Goal: Transaction & Acquisition: Purchase product/service

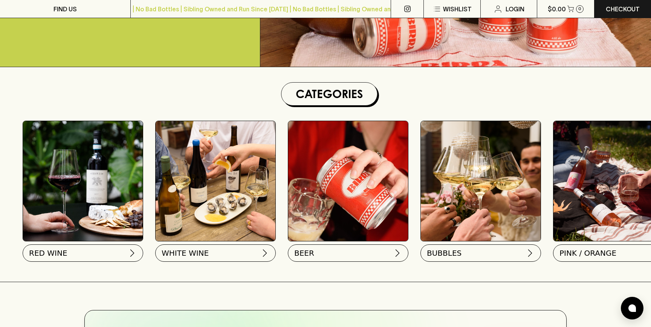
scroll to position [220, 0]
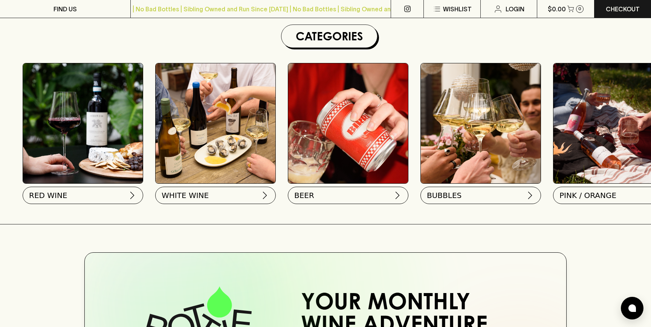
click at [465, 141] on img at bounding box center [481, 123] width 120 height 120
click at [462, 196] on button "BUBBLES" at bounding box center [480, 193] width 121 height 17
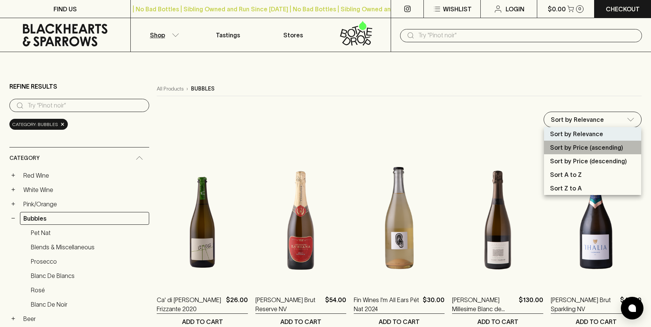
click at [580, 145] on p "Sort by Price (ascending)" at bounding box center [586, 147] width 73 height 9
type input "price:asc"
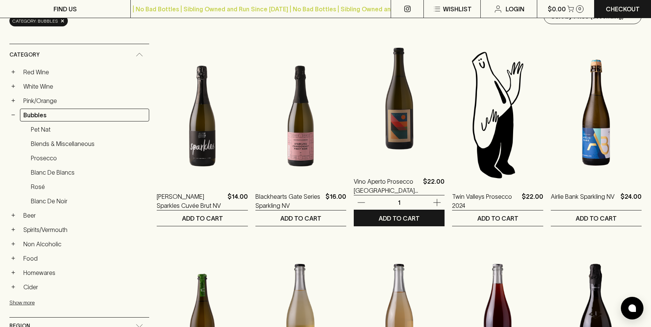
scroll to position [104, 0]
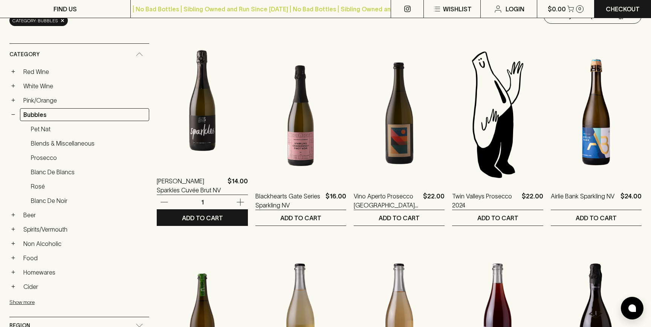
click at [157, 125] on img at bounding box center [202, 99] width 91 height 132
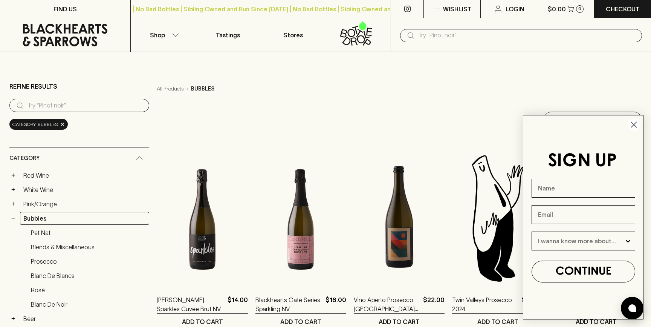
click at [632, 123] on circle "Close dialog" at bounding box center [634, 124] width 12 height 12
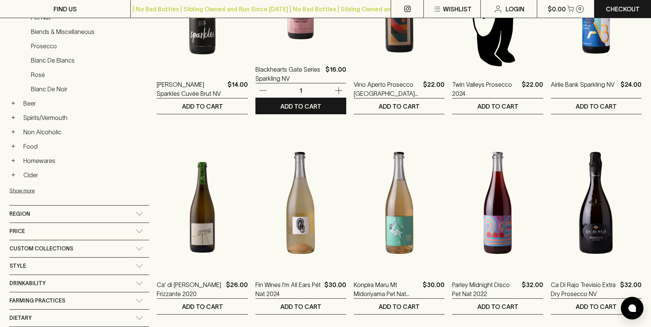
scroll to position [230, 0]
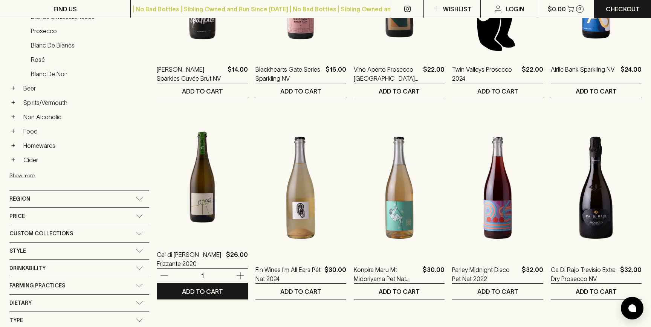
click at [236, 276] on icon "button" at bounding box center [240, 275] width 9 height 9
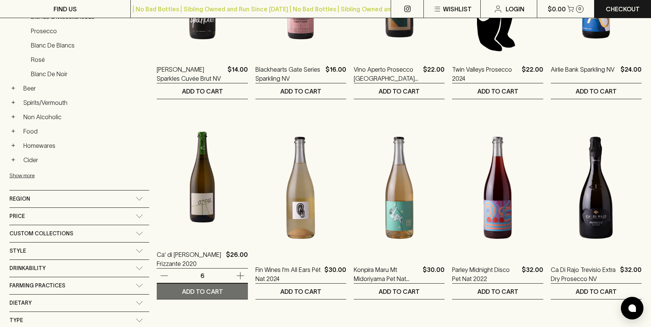
click at [185, 292] on button "ADD TO CART" at bounding box center [202, 290] width 91 height 15
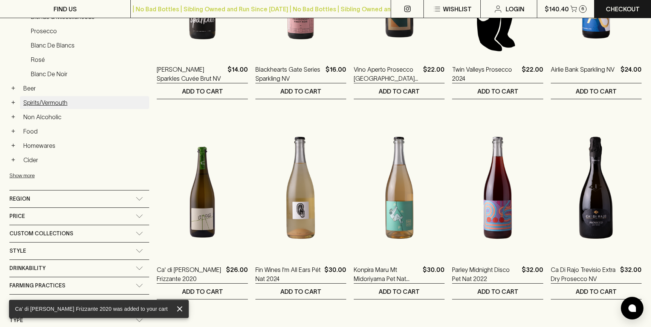
click at [51, 101] on link "Spirits/Vermouth" at bounding box center [84, 102] width 129 height 13
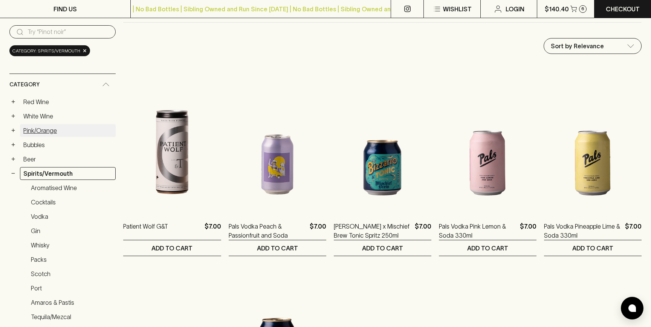
scroll to position [74, 0]
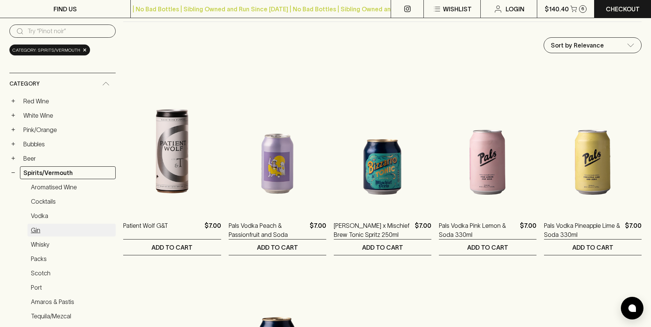
click at [35, 230] on link "Gin" at bounding box center [72, 230] width 88 height 13
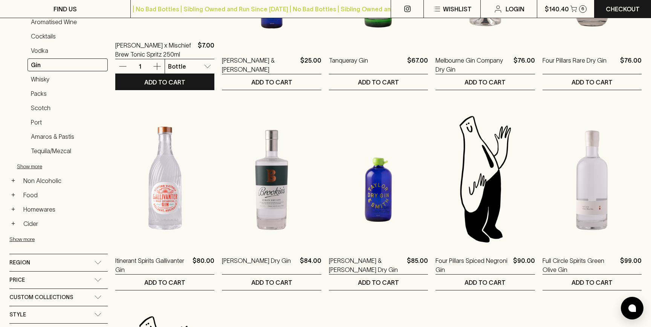
scroll to position [265, 0]
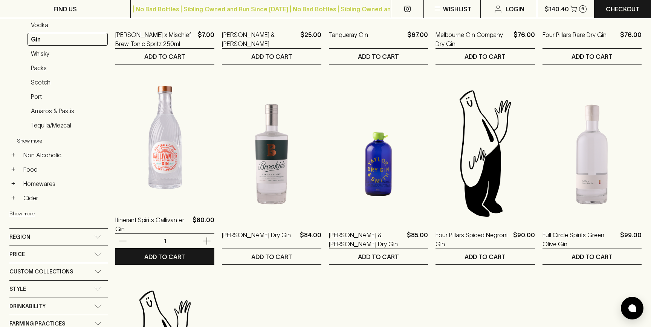
click at [160, 150] on img at bounding box center [164, 138] width 99 height 132
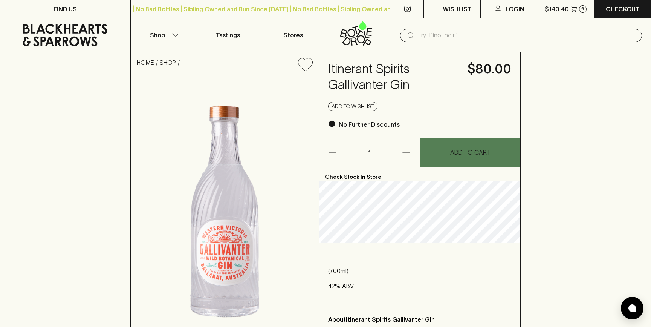
click at [454, 150] on p "ADD TO CART" at bounding box center [470, 152] width 40 height 9
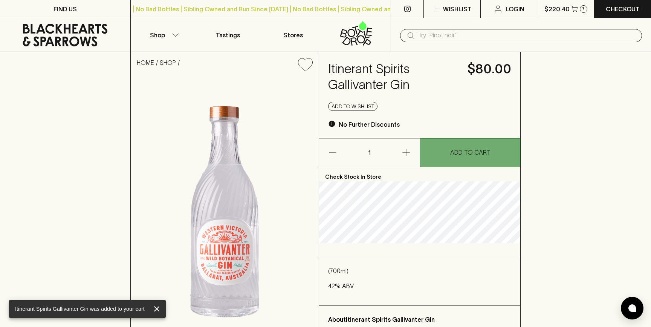
click at [176, 37] on button "Shop" at bounding box center [163, 35] width 65 height 34
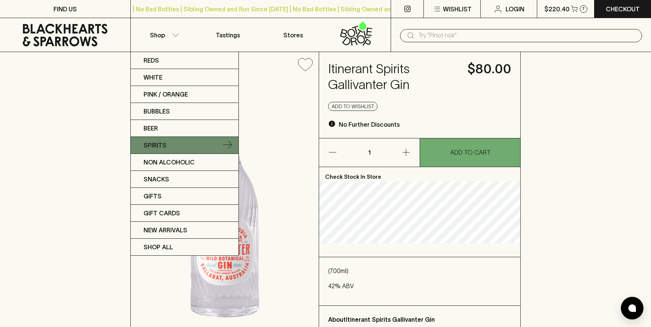
click at [156, 147] on p "Spirits" at bounding box center [155, 145] width 23 height 9
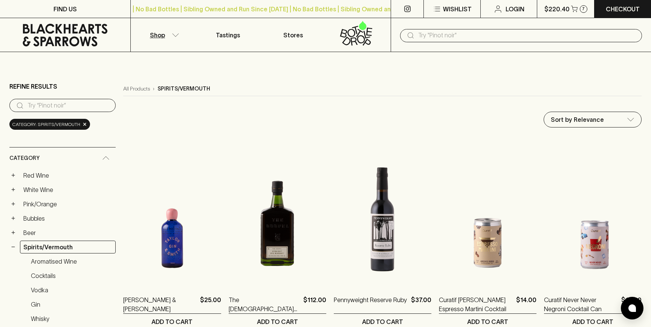
click at [446, 40] on input "text" at bounding box center [527, 35] width 218 height 12
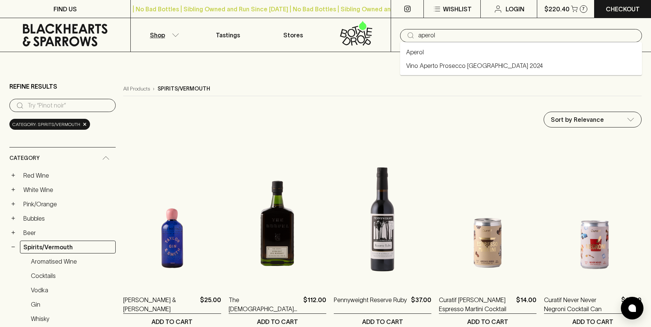
click at [429, 54] on li "Aperol" at bounding box center [521, 52] width 242 height 14
type input "Aperol"
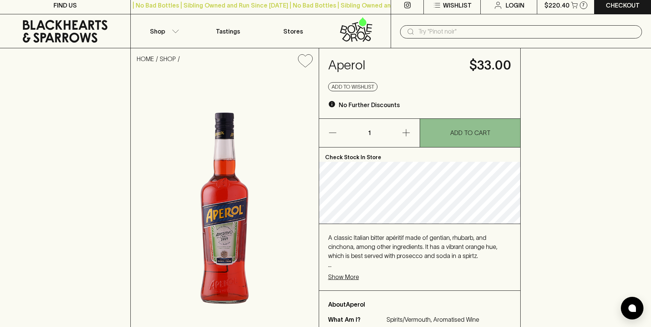
scroll to position [5, 0]
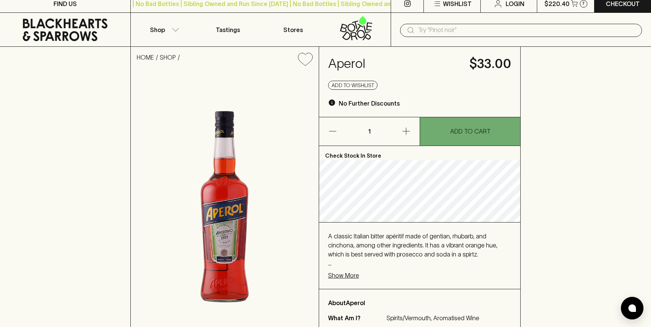
click at [460, 133] on p "ADD TO CART" at bounding box center [470, 131] width 40 height 9
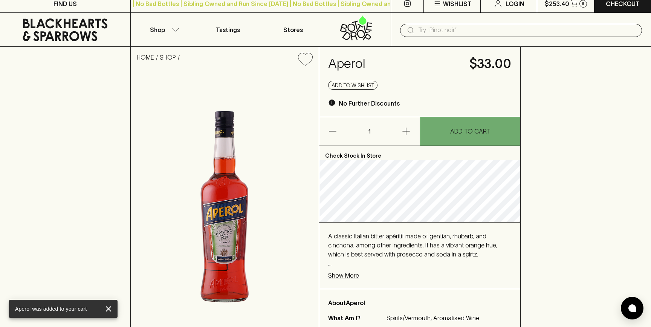
scroll to position [0, 0]
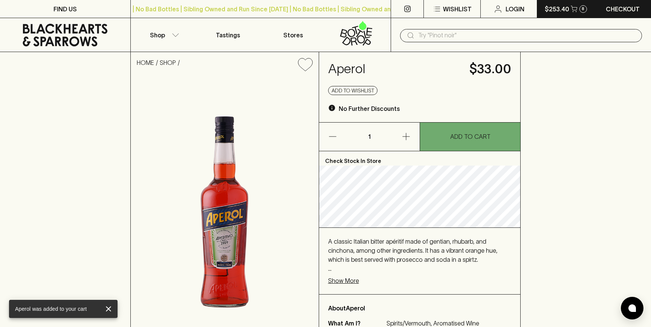
click at [557, 11] on p "$253.40" at bounding box center [557, 9] width 24 height 9
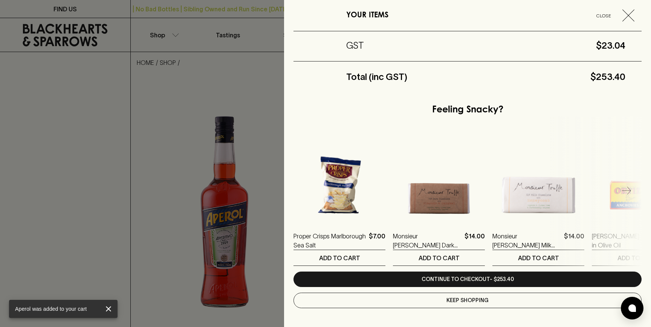
scroll to position [240, 0]
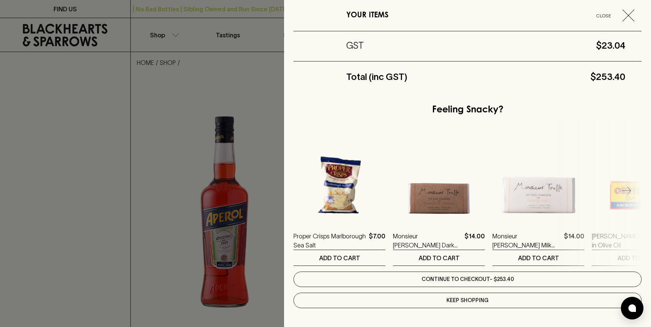
click at [482, 281] on link "Continue to checkout - $253.40" at bounding box center [468, 278] width 348 height 15
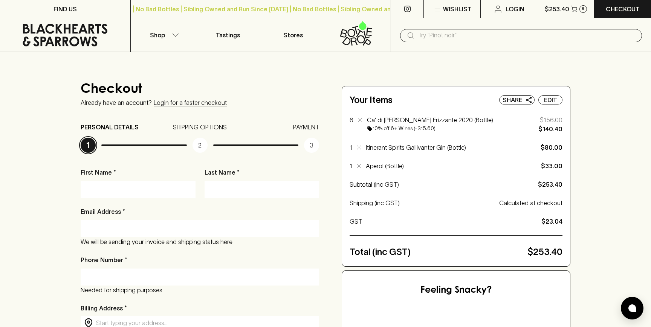
click at [170, 191] on input "First Name *" at bounding box center [138, 189] width 104 height 12
type input "[DEMOGRAPHIC_DATA]"
click at [256, 191] on input "Last Name *" at bounding box center [262, 189] width 104 height 12
type input "[PERSON_NAME]"
click at [188, 224] on input "Email Address *" at bounding box center [199, 228] width 227 height 12
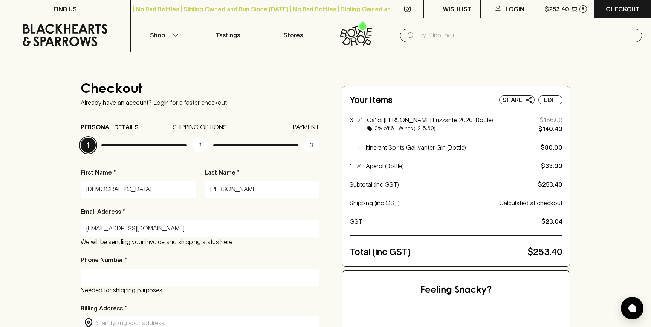
type input "[EMAIL_ADDRESS][DOMAIN_NAME]"
click at [125, 272] on input "Phone Number *" at bounding box center [199, 277] width 227 height 12
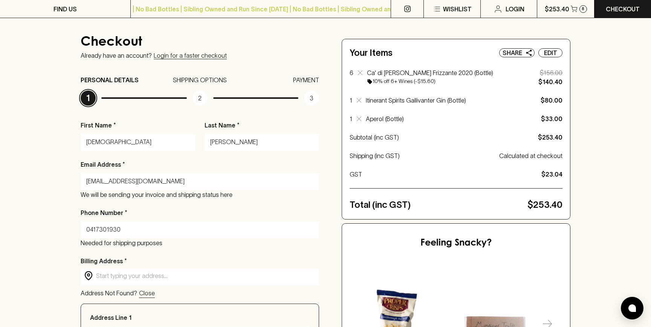
scroll to position [67, 0]
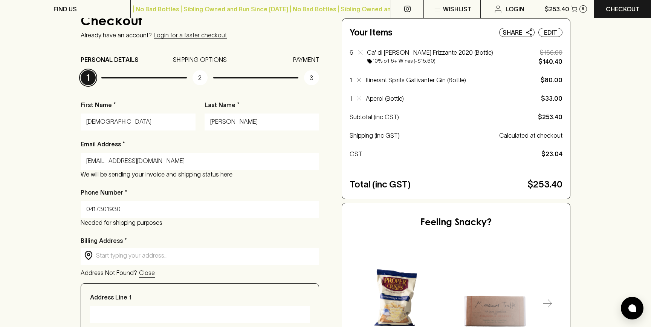
type input "0417301930"
click at [110, 257] on input "text" at bounding box center [206, 255] width 220 height 9
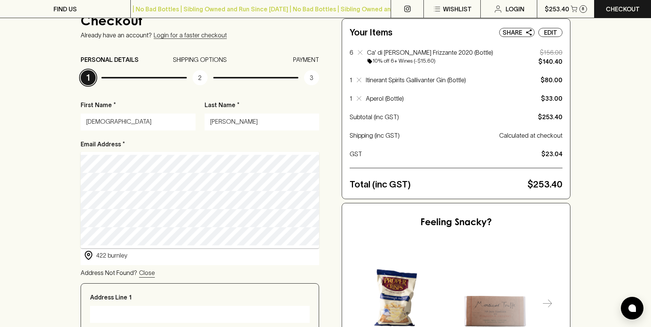
type input "[STREET_ADDRESS]"
type input "[GEOGRAPHIC_DATA]"
type input "3121"
type input "Victoria"
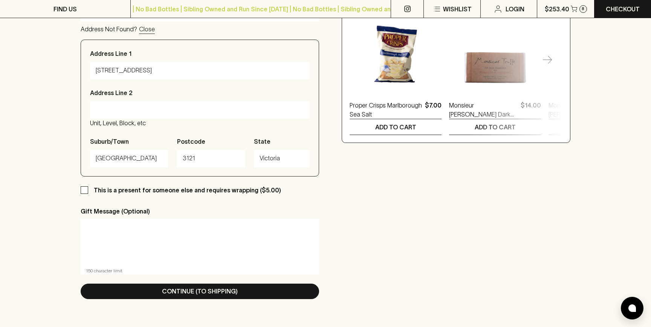
scroll to position [318, 0]
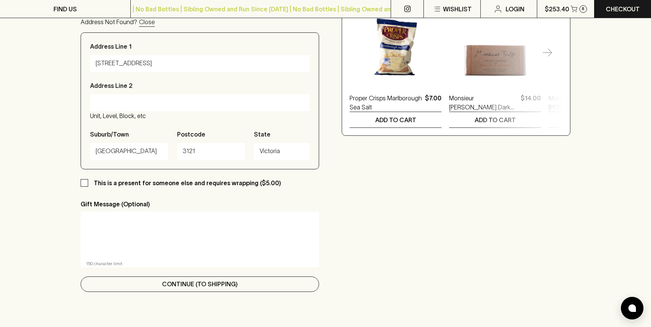
type input "[STREET_ADDRESS]"
click at [161, 283] on button "Continue (To Shipping)" at bounding box center [200, 283] width 239 height 15
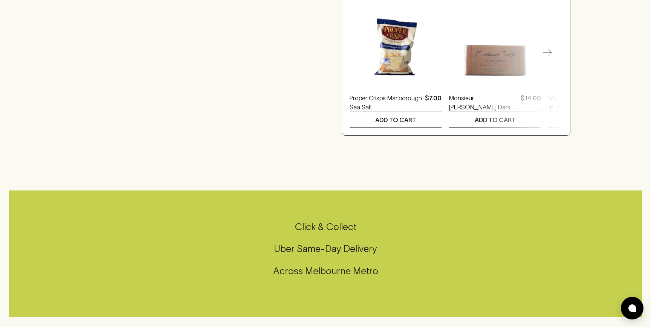
scroll to position [0, 0]
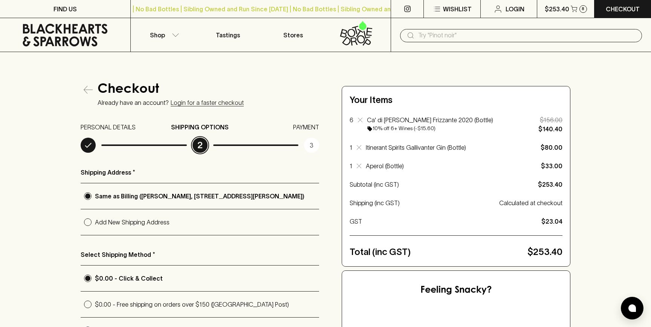
click at [85, 302] on input "$0.00 - Free shipping on orders over $150 ([GEOGRAPHIC_DATA] Post)" at bounding box center [88, 304] width 14 height 14
radio input "true"
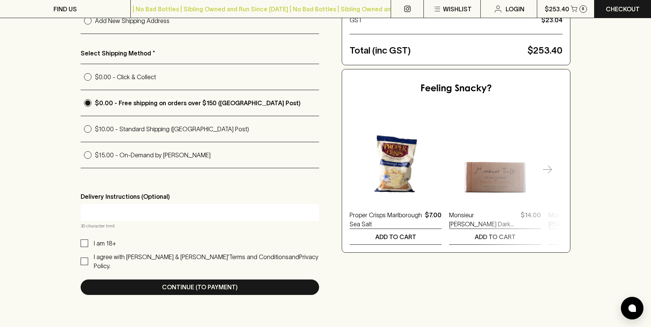
scroll to position [217, 0]
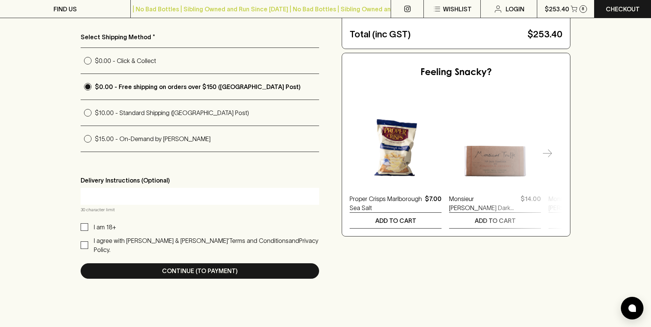
click at [82, 226] on input "I am 18+" at bounding box center [85, 227] width 8 height 8
checkbox input "true"
click at [83, 241] on input "I agree with [PERSON_NAME] & [PERSON_NAME]’ Terms and Conditions and Privacy Po…" at bounding box center [85, 245] width 8 height 8
checkbox input "true"
click at [119, 196] on input "text" at bounding box center [199, 196] width 227 height 12
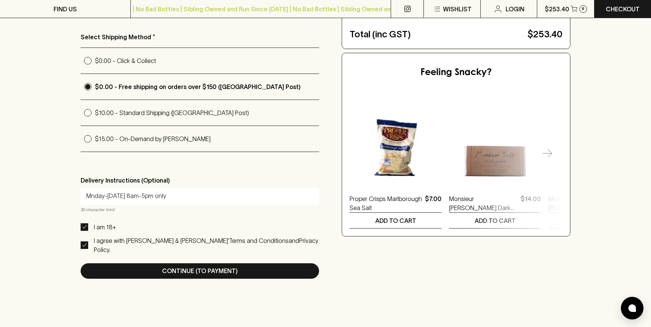
click at [92, 197] on input "Mnday-[DATE] 8am-5pm only" at bounding box center [199, 196] width 227 height 12
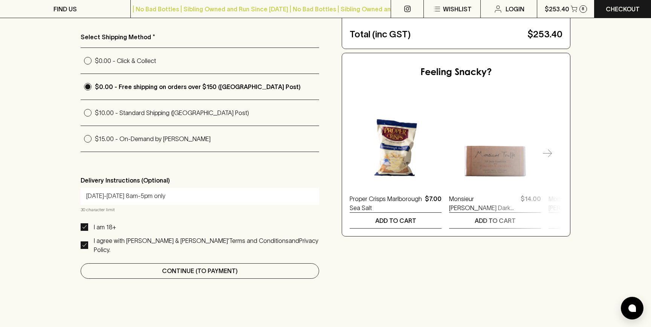
type input "[DATE]-[DATE] 8am-5pm only"
click at [130, 263] on button "Continue (To Payment)" at bounding box center [200, 270] width 239 height 15
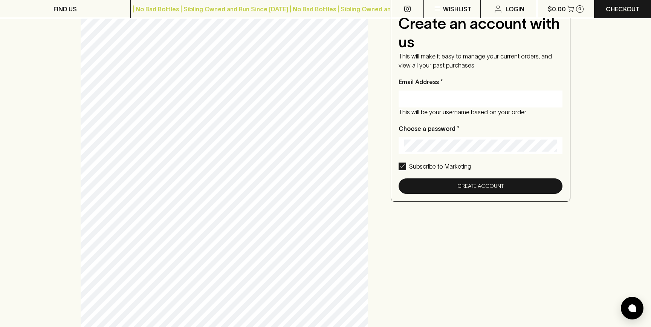
scroll to position [0, 0]
